Goal: Use online tool/utility: Utilize a website feature to perform a specific function

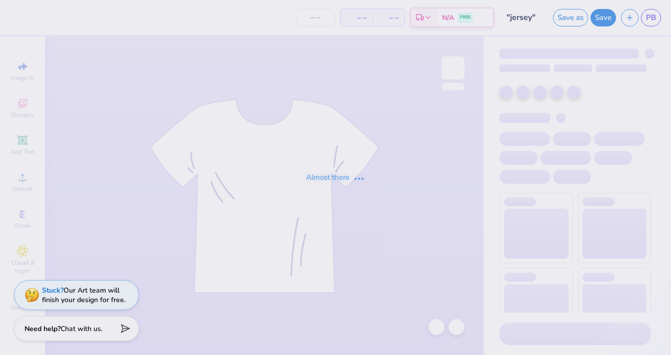
type input "24"
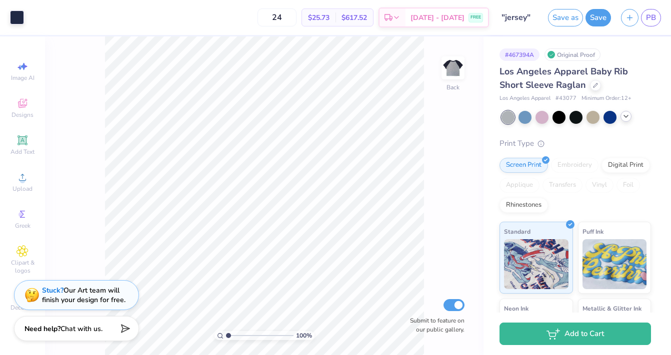
click at [628, 112] on div at bounding box center [625, 116] width 11 height 11
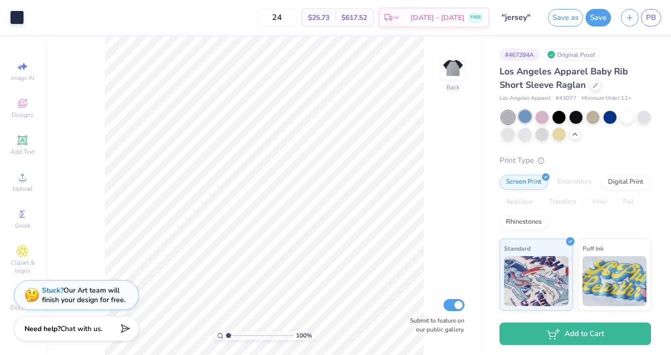
click at [525, 116] on div at bounding box center [524, 116] width 13 height 13
click at [524, 118] on div at bounding box center [524, 116] width 13 height 13
click at [504, 134] on div at bounding box center [507, 133] width 13 height 13
click at [526, 134] on div at bounding box center [524, 133] width 13 height 13
click at [543, 135] on div at bounding box center [541, 133] width 13 height 13
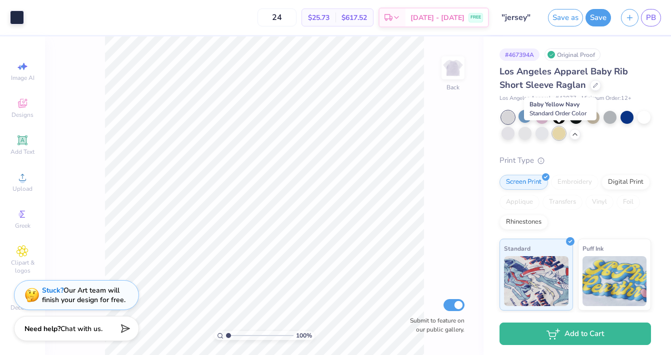
click at [556, 135] on div at bounding box center [558, 133] width 13 height 13
click at [625, 118] on div at bounding box center [626, 116] width 13 height 13
click at [640, 119] on div at bounding box center [643, 116] width 13 height 13
click at [608, 119] on div at bounding box center [609, 116] width 13 height 13
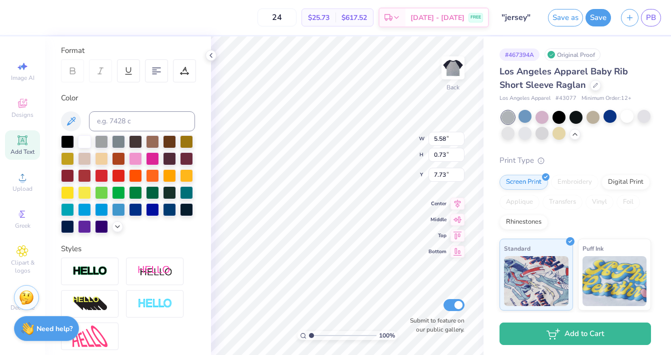
scroll to position [129, 0]
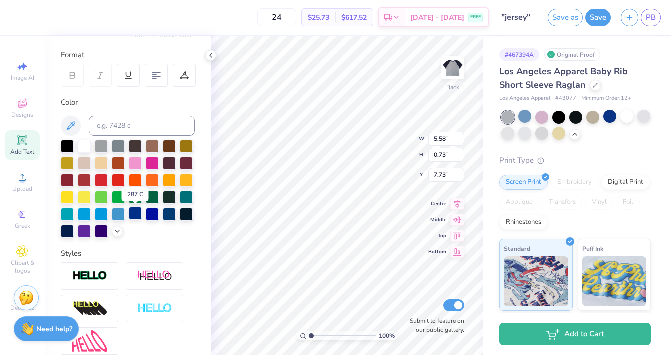
click at [137, 210] on div at bounding box center [135, 213] width 13 height 13
click at [100, 233] on div at bounding box center [101, 230] width 13 height 13
click at [180, 210] on div at bounding box center [186, 213] width 13 height 13
click at [411, 287] on icon at bounding box center [412, 284] width 10 height 10
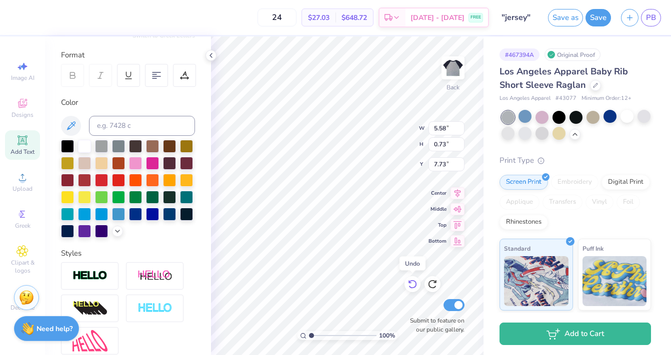
click at [411, 287] on icon at bounding box center [412, 284] width 10 height 10
type input "7.00"
type input "5.03"
type input "2.29"
